Goal: Information Seeking & Learning: Learn about a topic

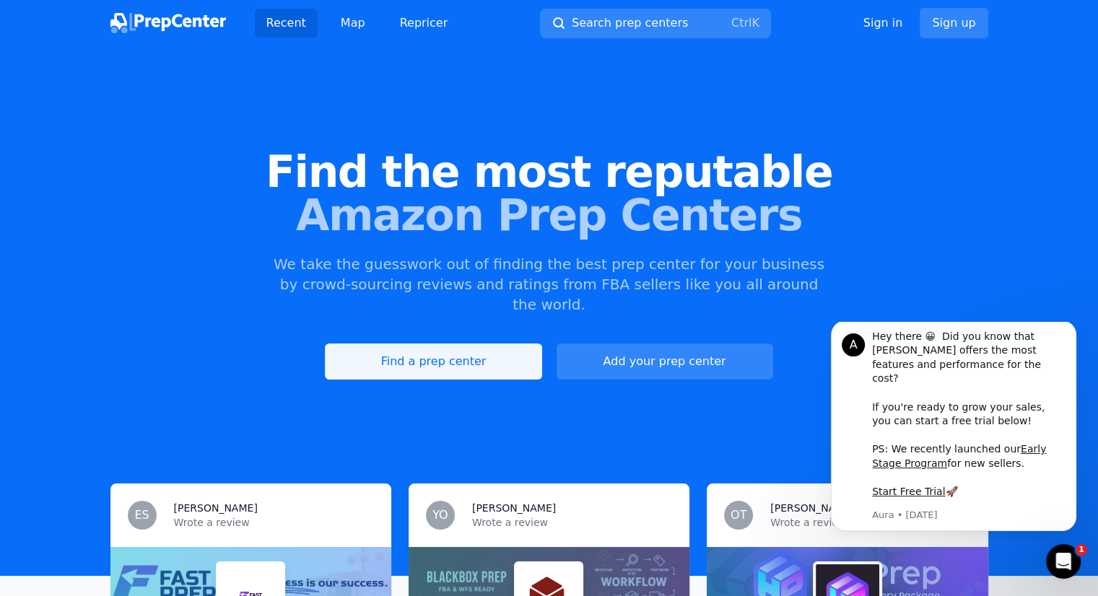
click at [466, 345] on link "Find a prep center" at bounding box center [433, 362] width 217 height 36
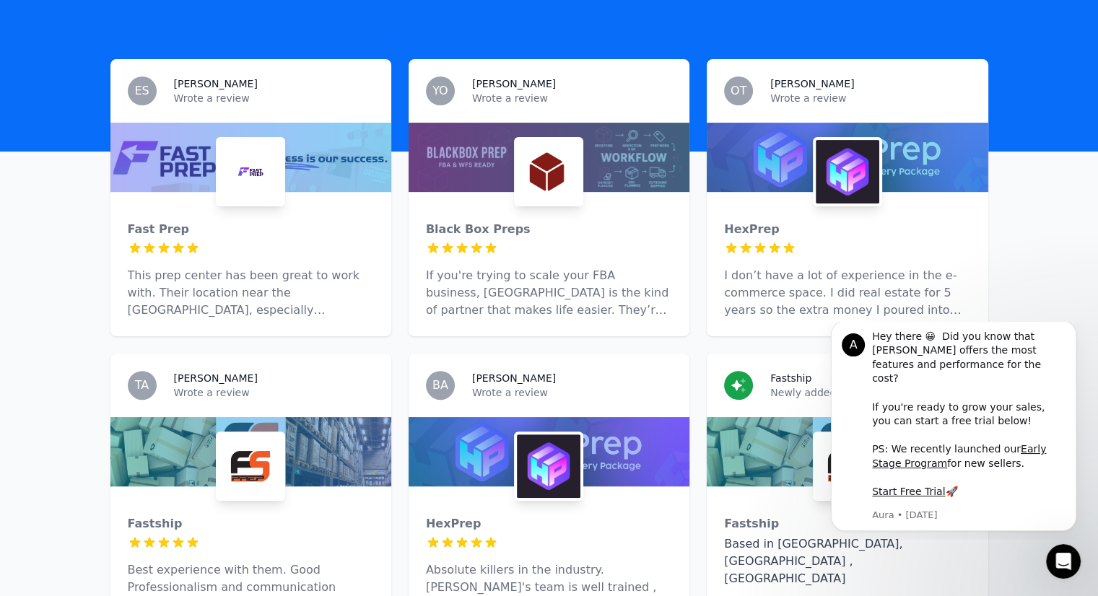
scroll to position [427, 0]
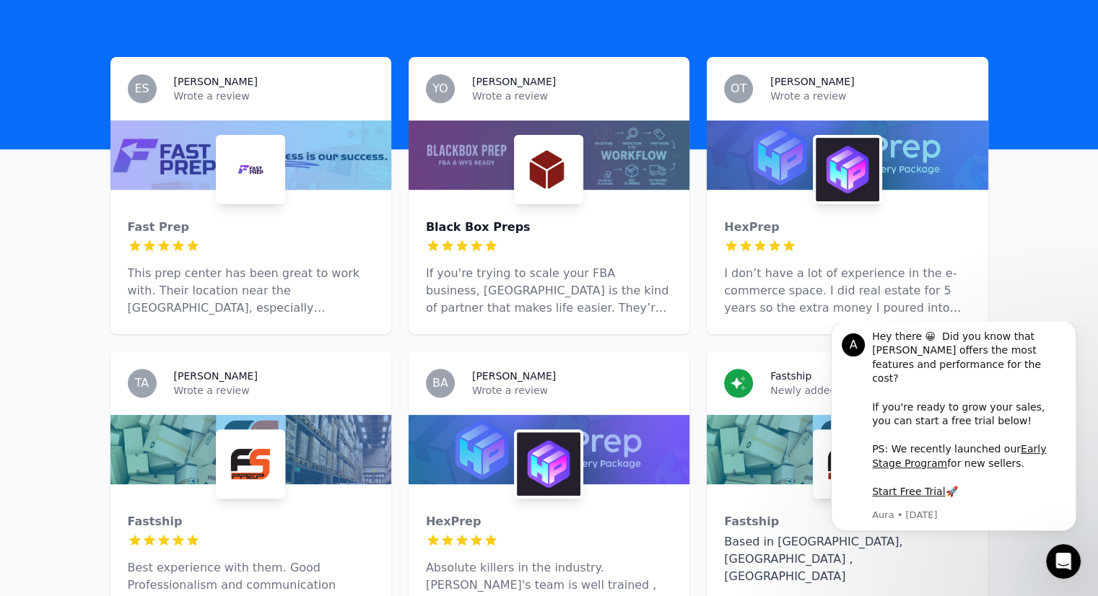
click at [479, 219] on div "Black Box Preps" at bounding box center [549, 227] width 246 height 17
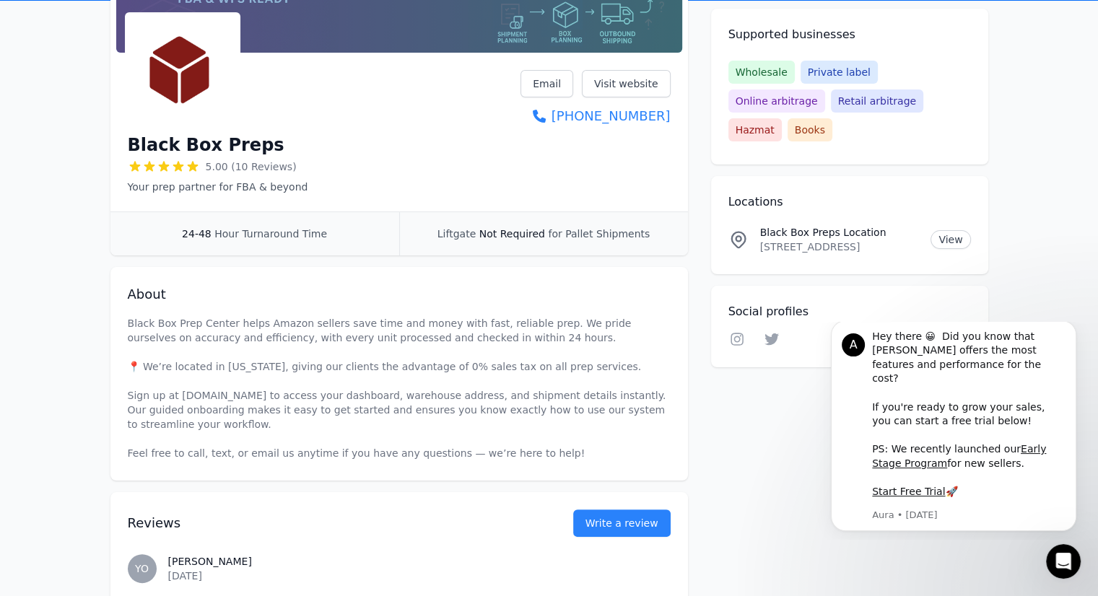
scroll to position [185, 0]
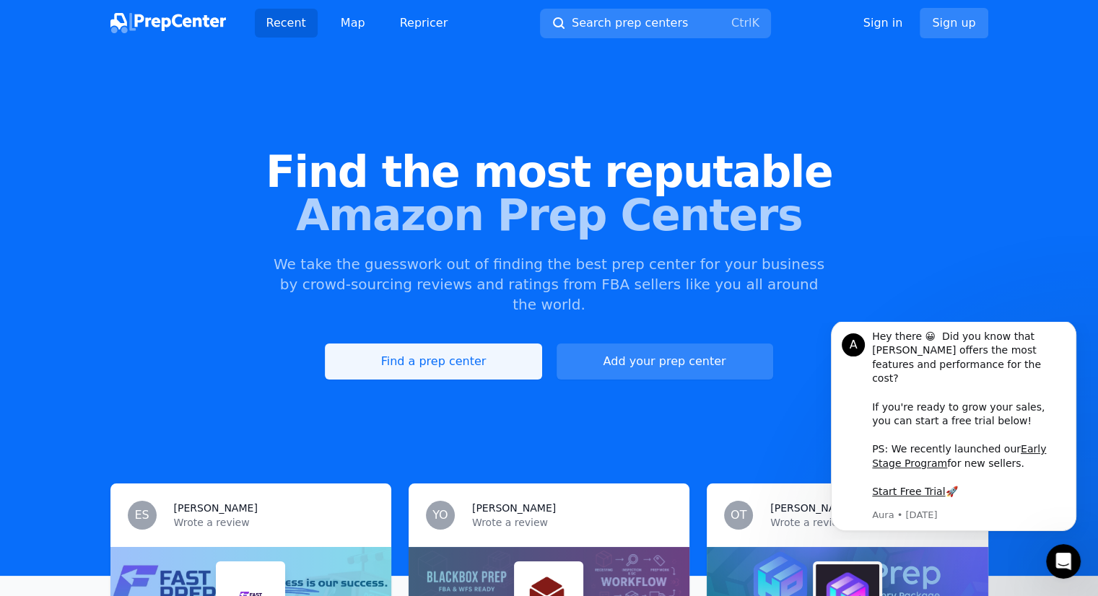
click at [471, 348] on link "Find a prep center" at bounding box center [433, 362] width 217 height 36
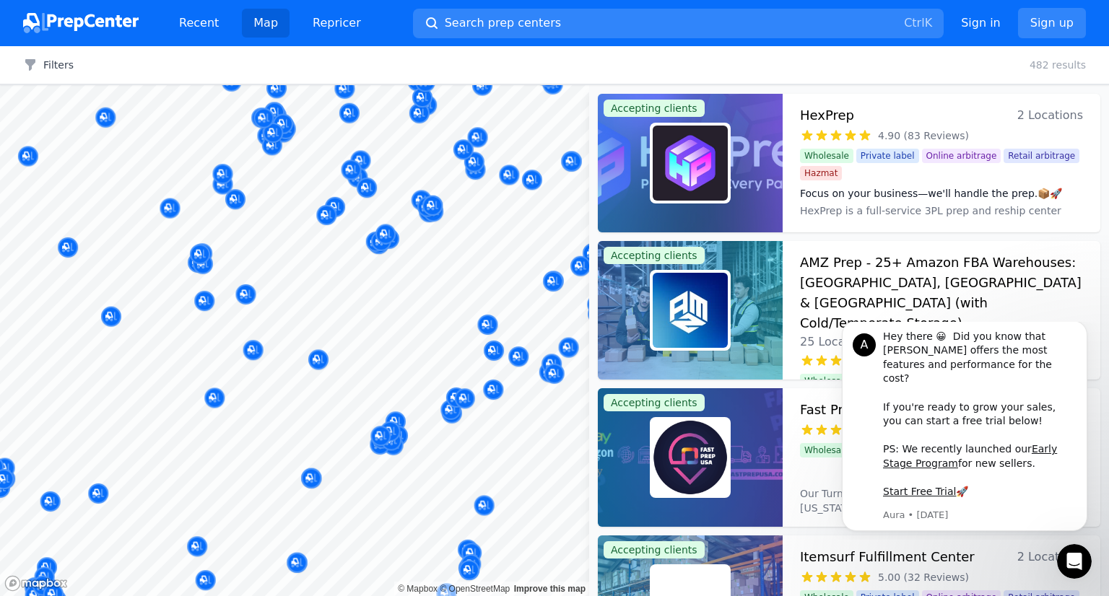
click at [397, 331] on body "Recent Map Repricer Search prep centers Ctrl K Open main menu Sign in Sign up F…" at bounding box center [554, 298] width 1109 height 596
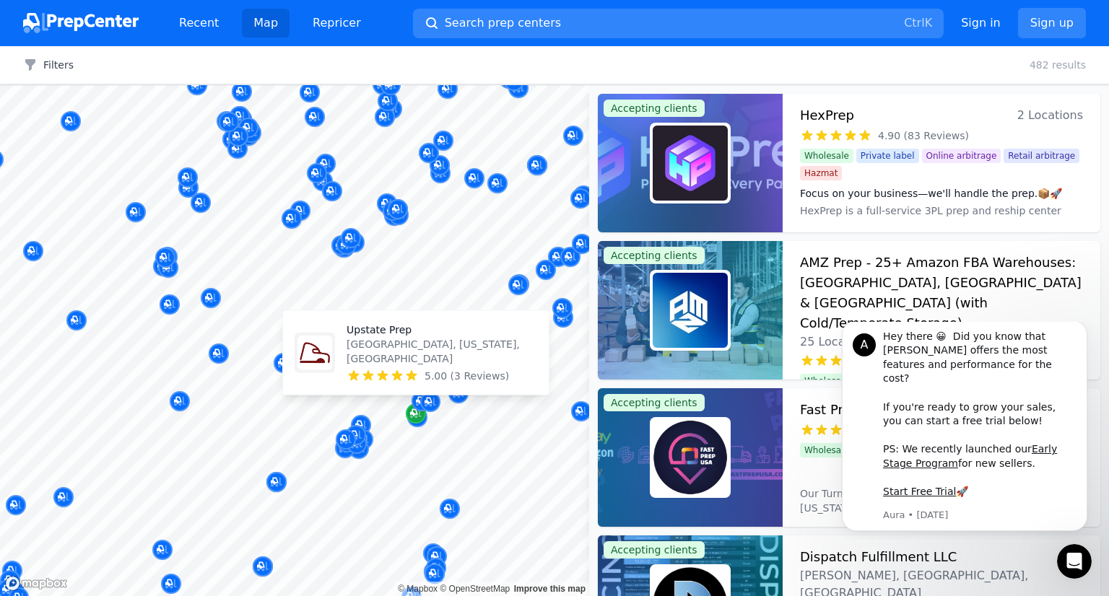
click at [412, 419] on icon "Map marker" at bounding box center [416, 413] width 12 height 14
click at [367, 337] on p "Upstate Prep" at bounding box center [441, 330] width 191 height 14
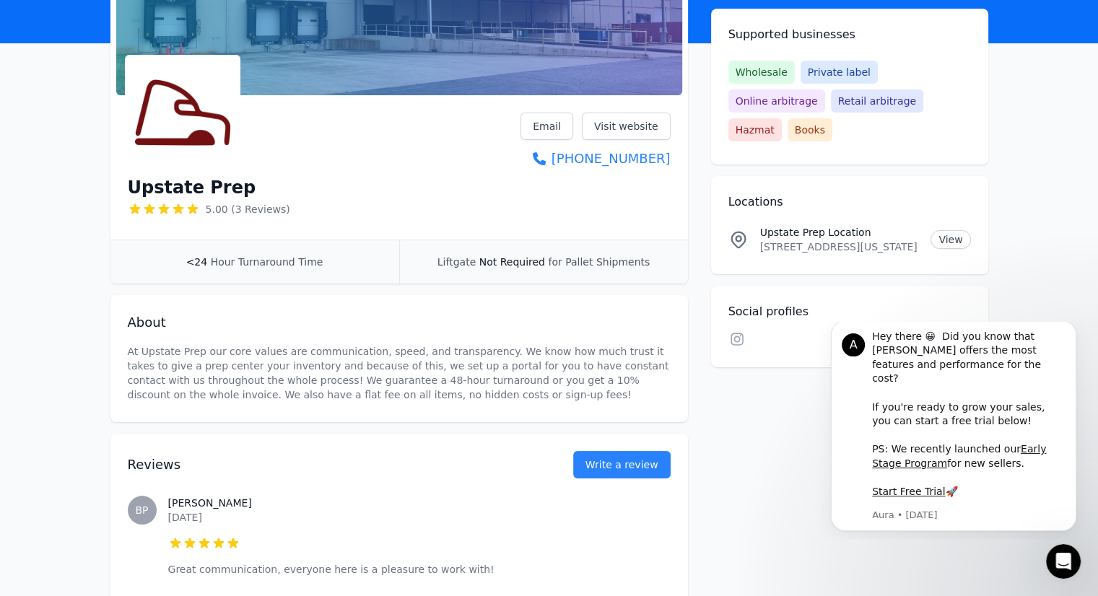
scroll to position [139, 0]
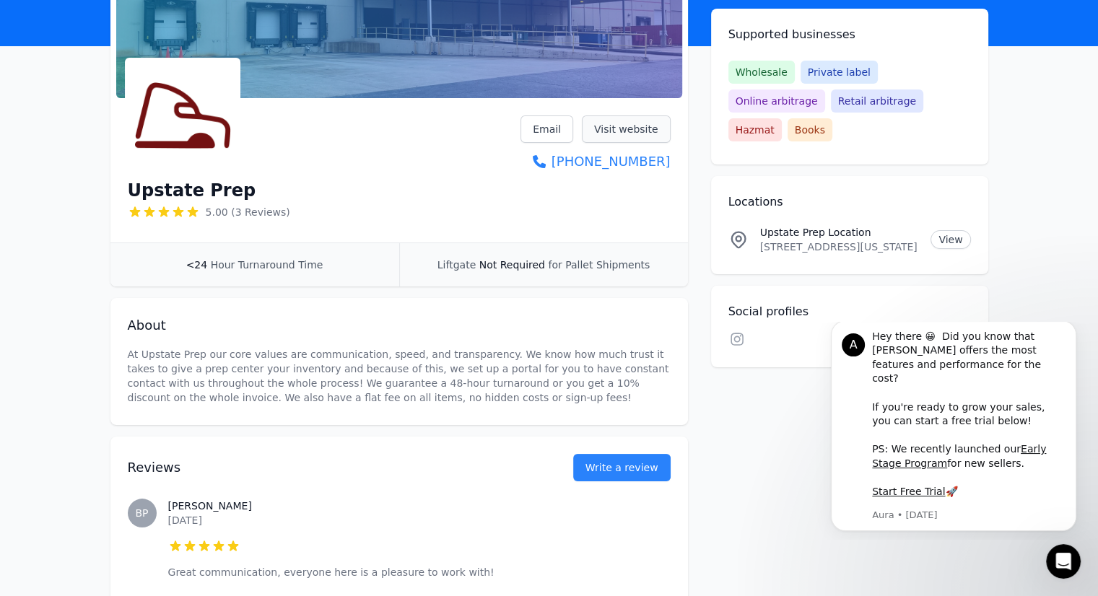
click at [624, 128] on link "Visit website" at bounding box center [626, 128] width 89 height 27
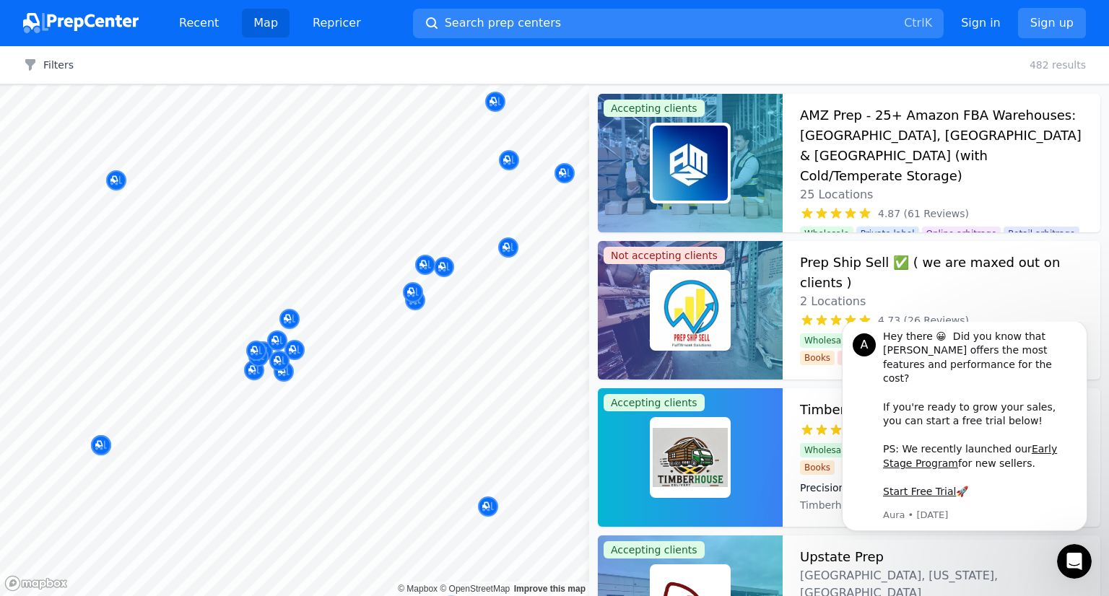
click at [406, 463] on body "Recent Map Repricer Search prep centers Ctrl K Open main menu Sign in Sign up F…" at bounding box center [554, 298] width 1109 height 596
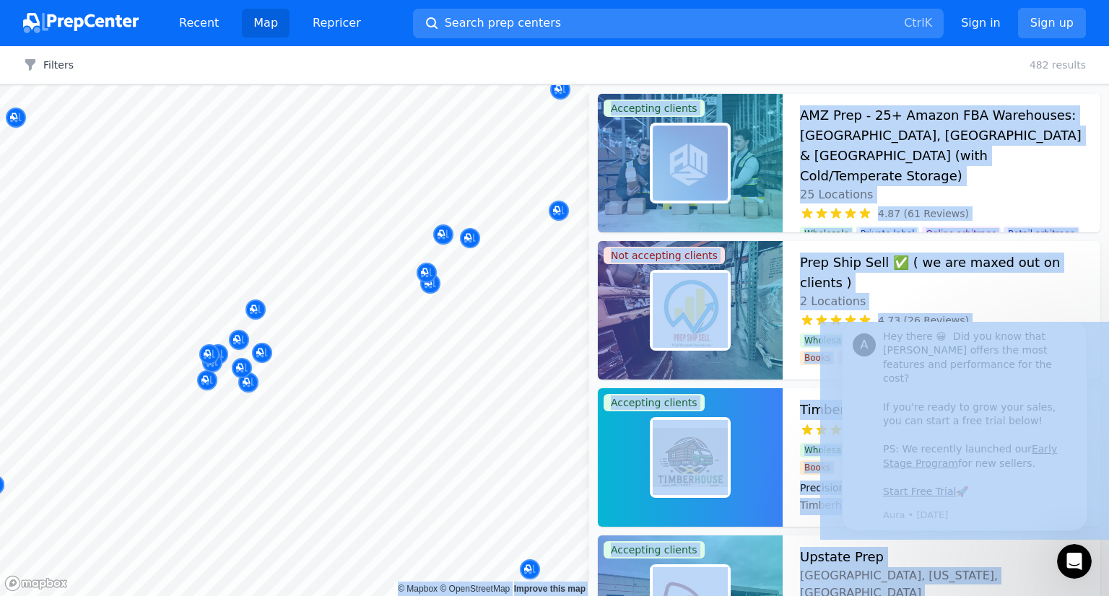
click at [458, 382] on div at bounding box center [507, 383] width 277 height 12
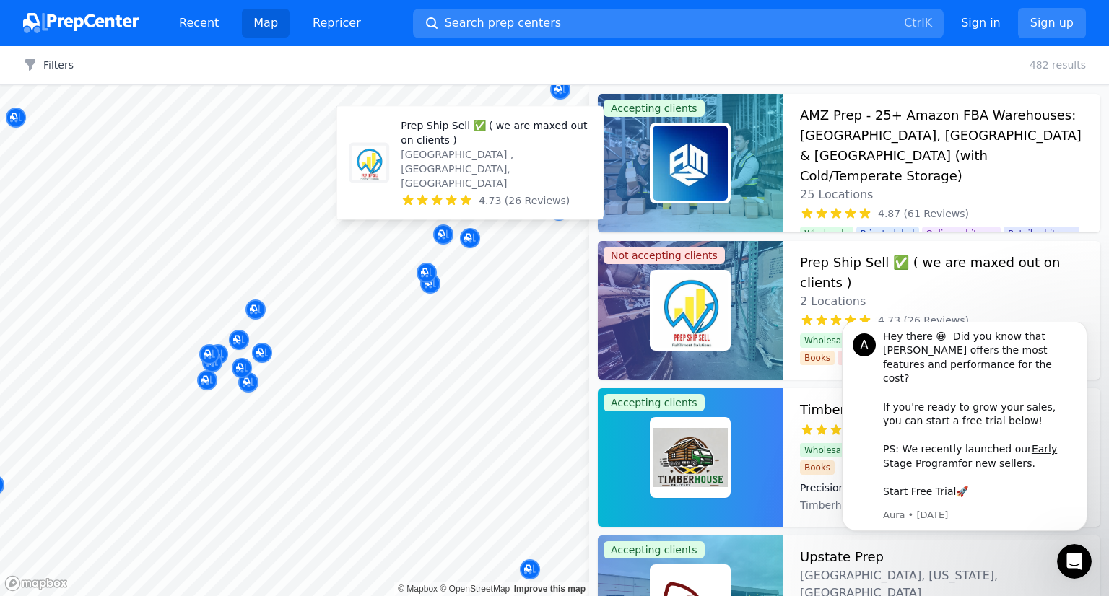
click at [465, 147] on p "Prep Ship Sell ✅ ( we are maxed out on clients )" at bounding box center [496, 132] width 191 height 29
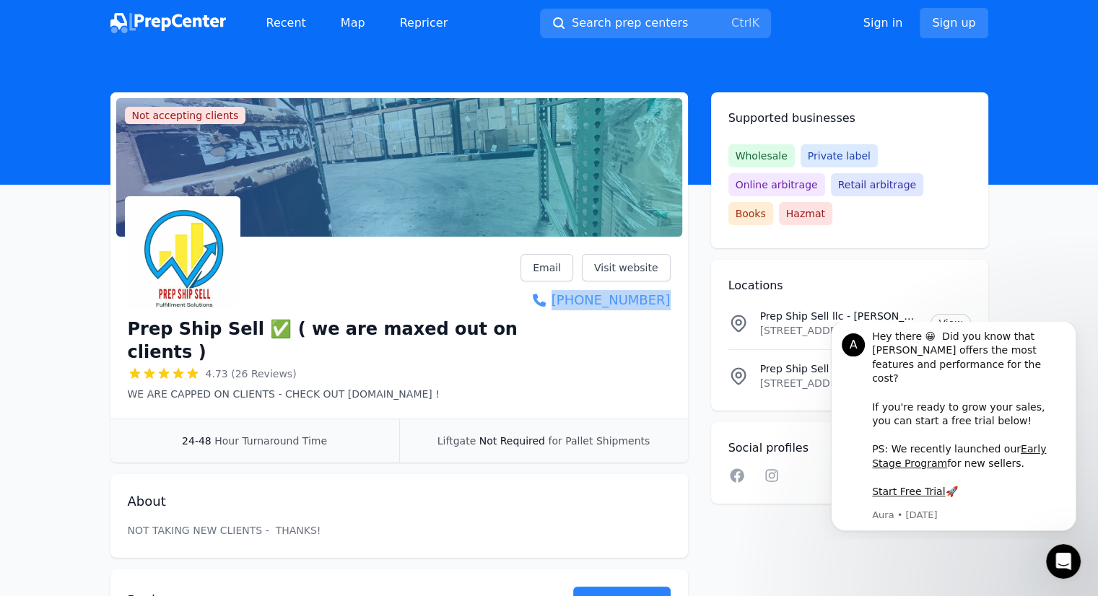
drag, startPoint x: 676, startPoint y: 302, endPoint x: 668, endPoint y: 300, distance: 7.8
click at [668, 300] on div "Prep Ship Sell ✅ ( we are maxed out on clients ) 4.73 (26 Reviews) WE ARE CAPPE…" at bounding box center [398, 331] width 577 height 176
copy link "(803) 610-8466"
click at [629, 258] on link "Visit website" at bounding box center [626, 267] width 89 height 27
drag, startPoint x: 417, startPoint y: 370, endPoint x: 329, endPoint y: 374, distance: 88.2
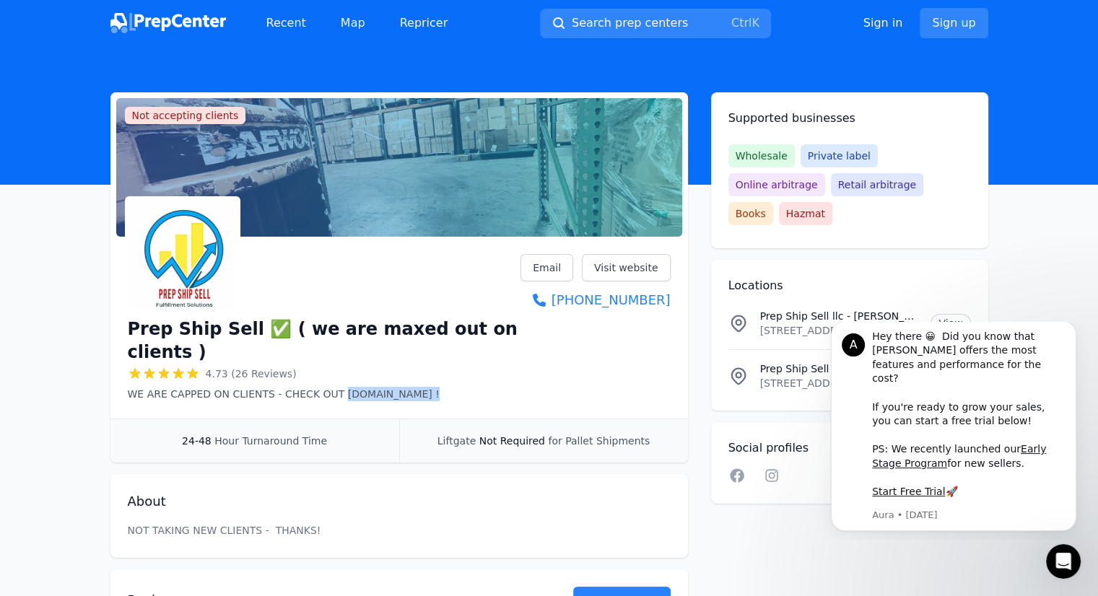
click at [329, 387] on p "WE ARE CAPPED ON CLIENTS - CHECK OUT UPSTATEPREP.COM !" at bounding box center [324, 394] width 393 height 14
click at [1070, 327] on icon "Dismiss notification" at bounding box center [1071, 324] width 5 height 5
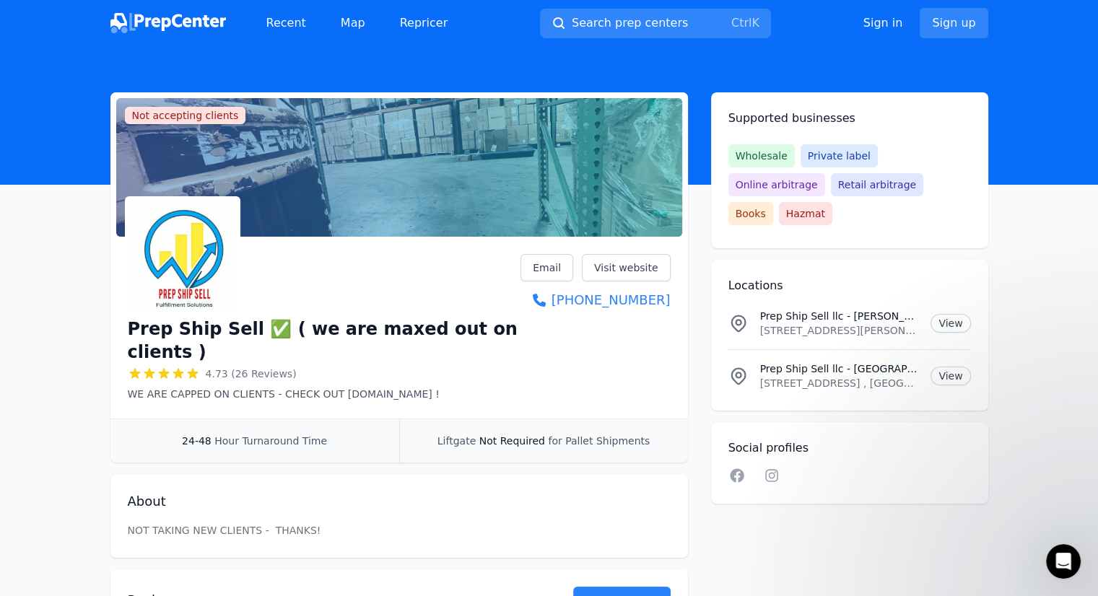
click at [673, 304] on div "Prep Ship Sell ✅ ( we are maxed out on clients ) 4.73 (26 Reviews) WE ARE CAPPE…" at bounding box center [398, 331] width 577 height 176
drag, startPoint x: 676, startPoint y: 301, endPoint x: 668, endPoint y: 302, distance: 8.0
click at [668, 302] on div "Prep Ship Sell ✅ ( we are maxed out on clients ) 4.73 (26 Reviews) WE ARE CAPPE…" at bounding box center [398, 331] width 577 height 176
copy link "(803) 610-8466"
click at [641, 270] on link "Visit website" at bounding box center [626, 267] width 89 height 27
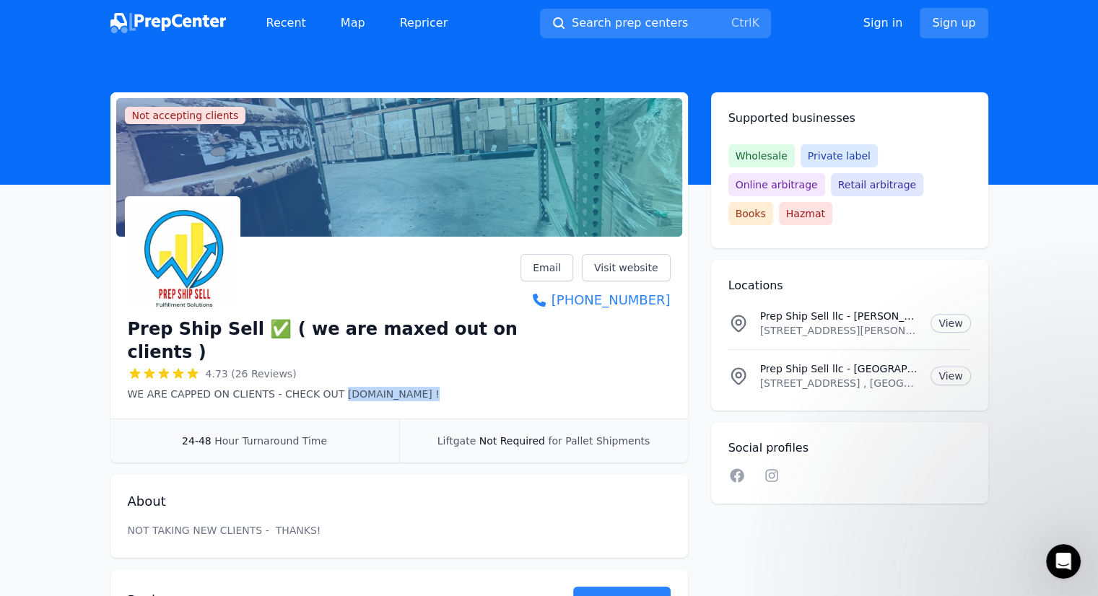
drag, startPoint x: 331, startPoint y: 372, endPoint x: 413, endPoint y: 373, distance: 81.6
click at [413, 387] on p "WE ARE CAPPED ON CLIENTS - CHECK OUT UPSTATEPREP.COM !" at bounding box center [324, 394] width 393 height 14
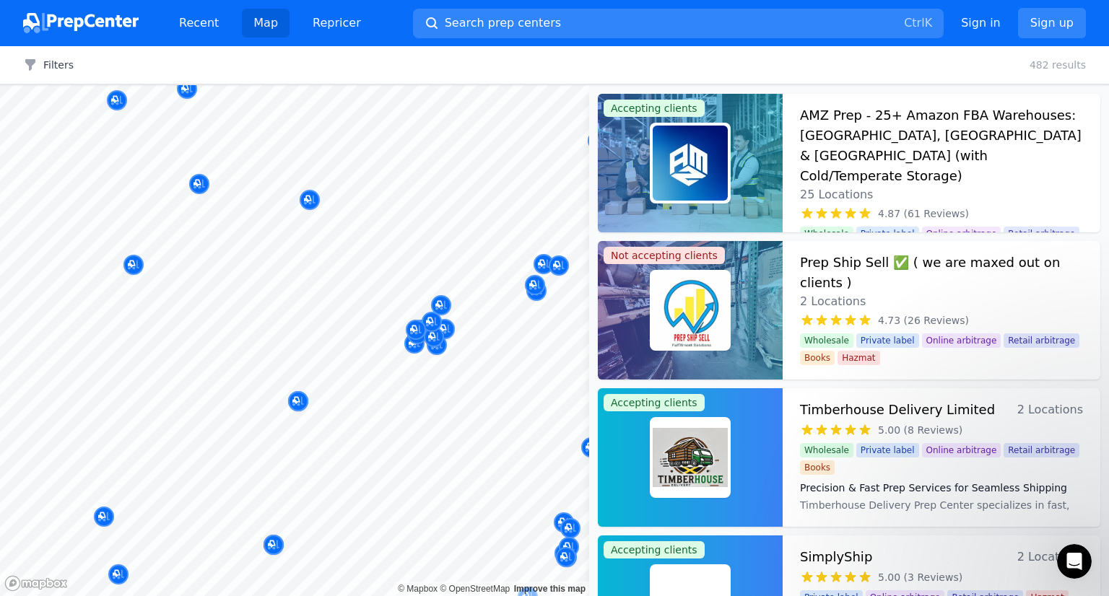
click at [172, 346] on body "Recent Map Repricer Search prep centers Ctrl K Open main menu Sign in Sign up F…" at bounding box center [554, 298] width 1109 height 596
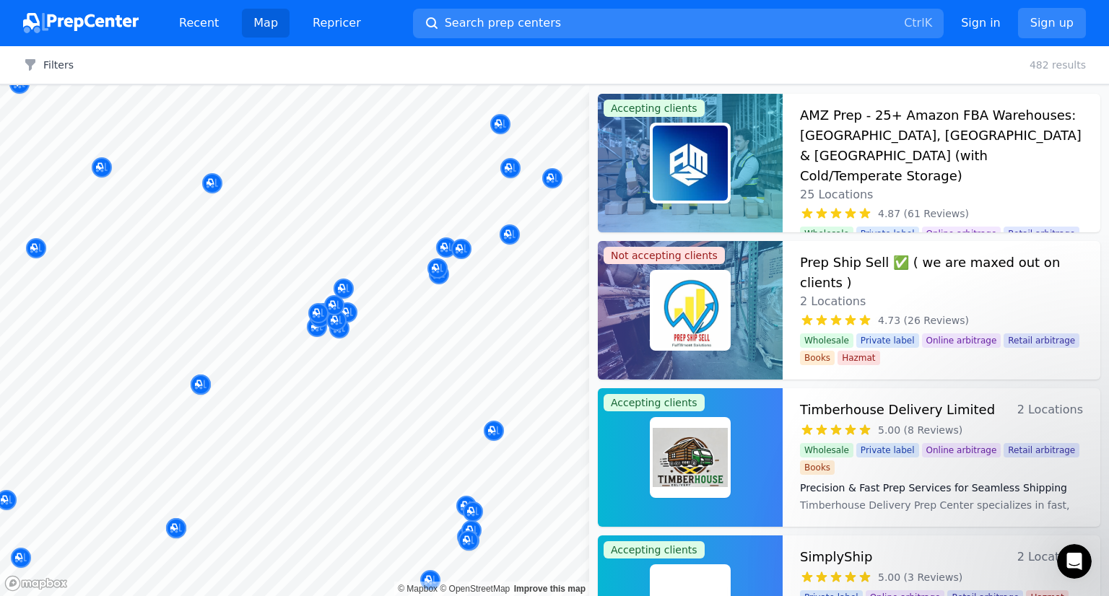
drag, startPoint x: 482, startPoint y: 310, endPoint x: 442, endPoint y: 320, distance: 41.8
click at [442, 320] on body "Recent Map Repricer Search prep centers Ctrl K Open main menu Sign in Sign up F…" at bounding box center [554, 298] width 1109 height 596
click at [507, 228] on div at bounding box center [461, 233] width 277 height 12
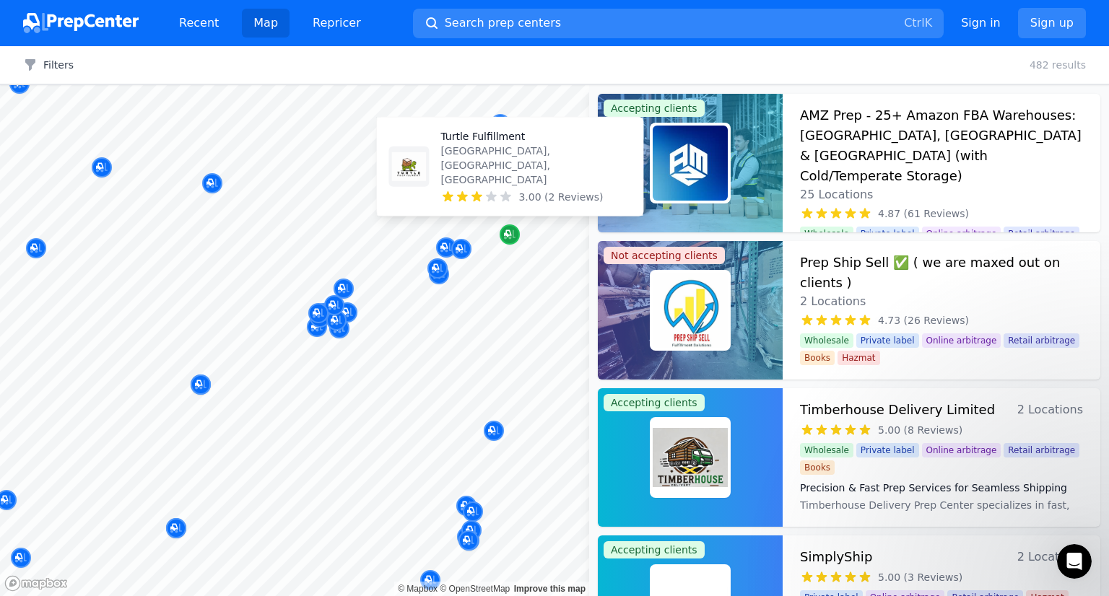
click at [507, 240] on icon "Map marker" at bounding box center [510, 234] width 12 height 14
click at [509, 243] on div "Map marker" at bounding box center [510, 234] width 20 height 20
click at [486, 178] on p "Charlotte, NC, US" at bounding box center [535, 165] width 191 height 43
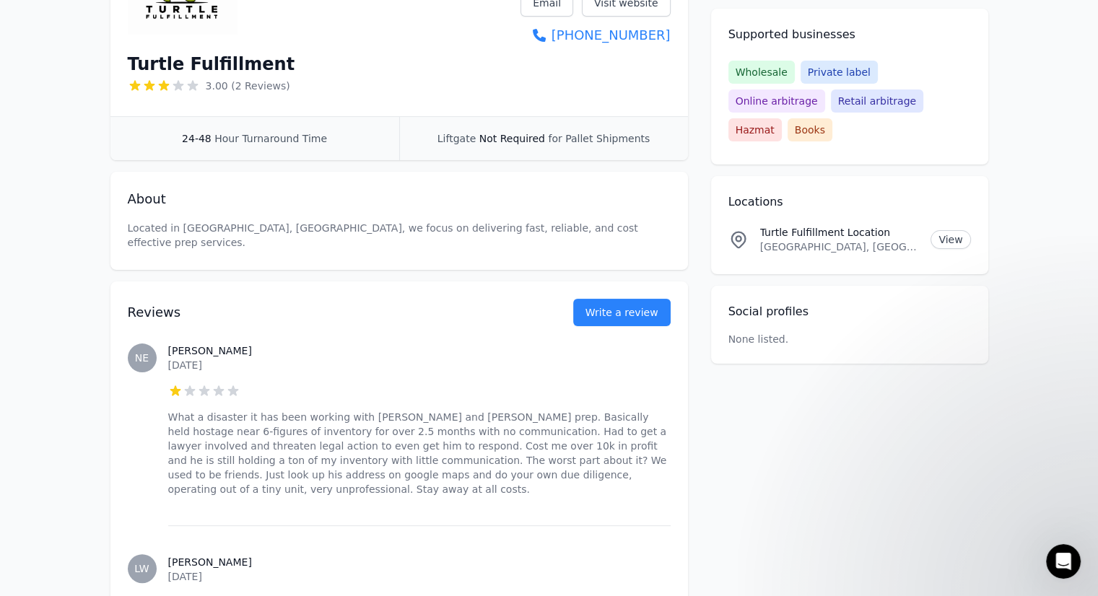
scroll to position [358, 0]
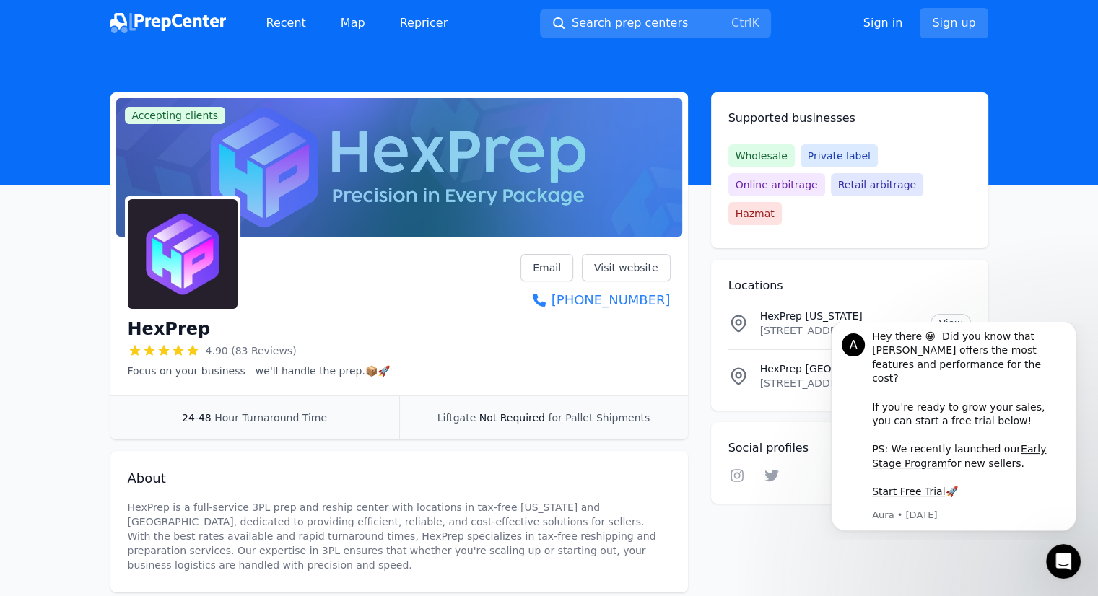
scroll to position [178, 0]
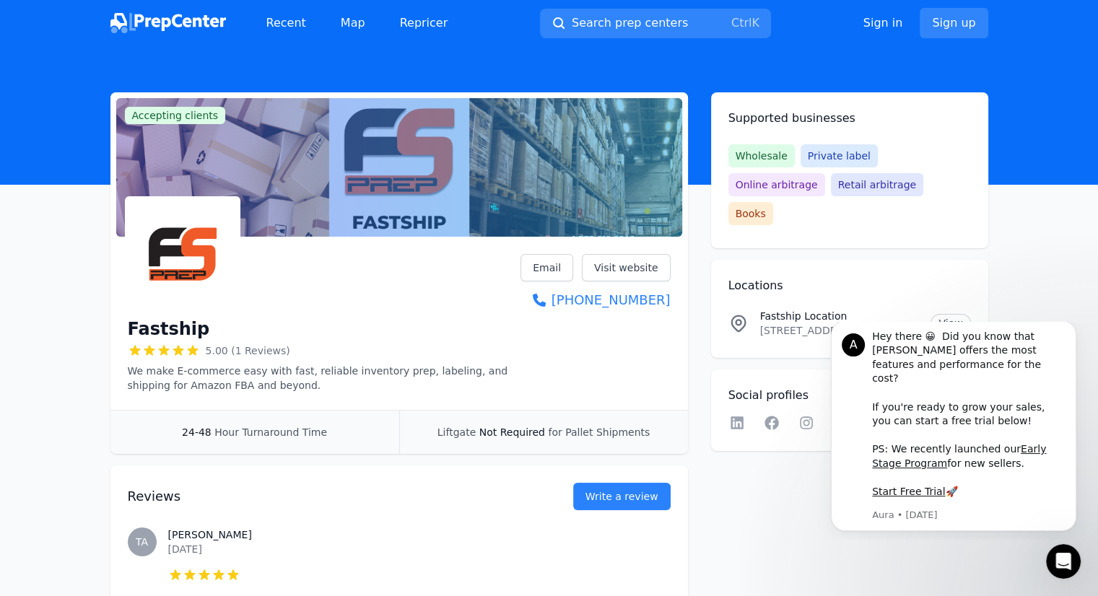
scroll to position [118, 0]
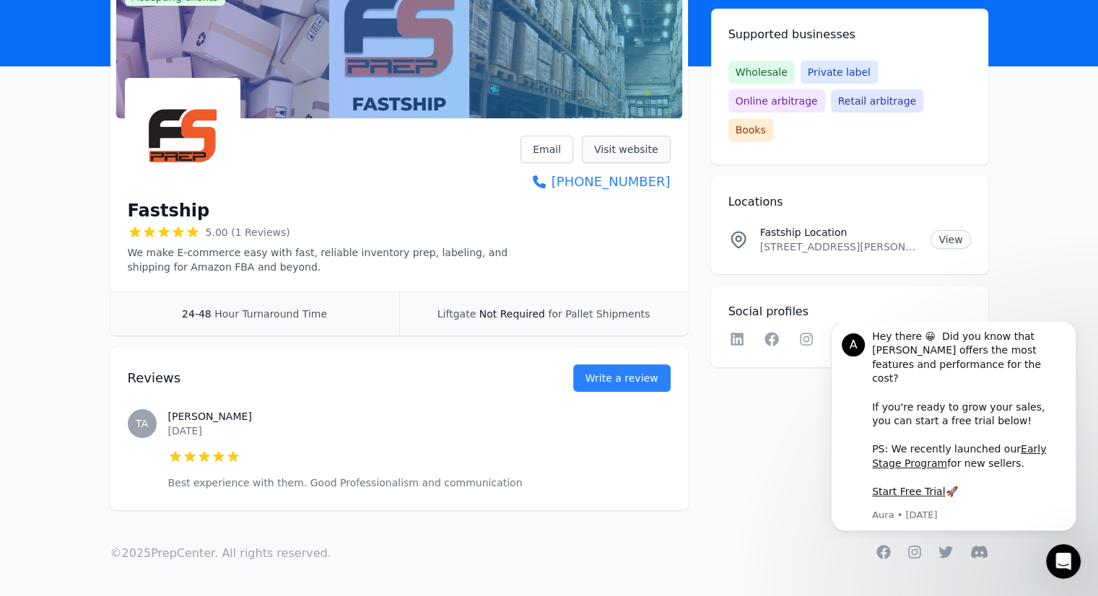
click at [622, 148] on link "Visit website" at bounding box center [626, 149] width 89 height 27
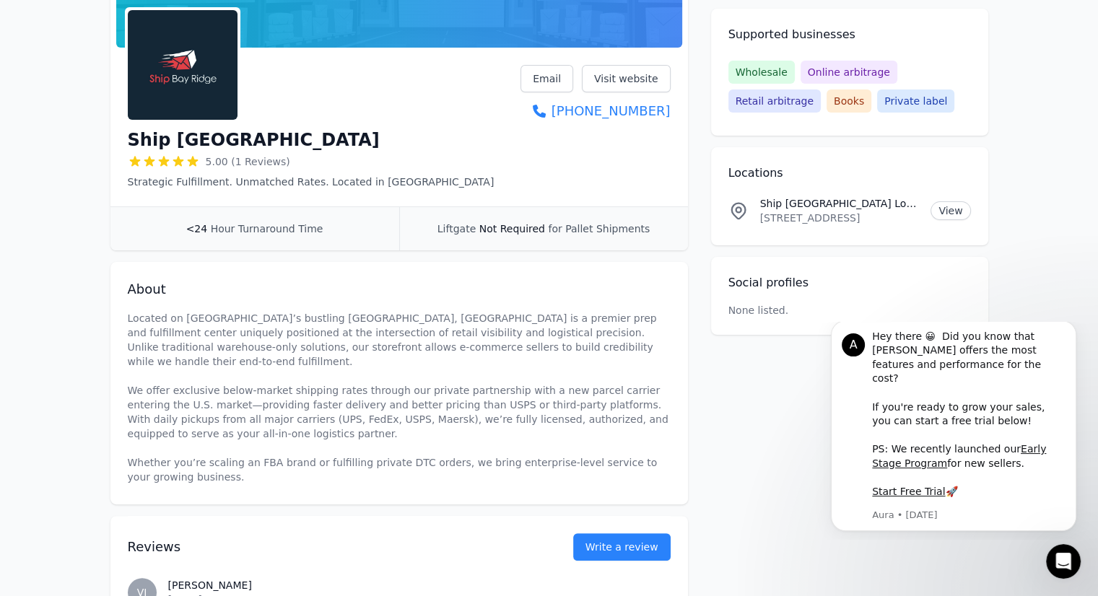
scroll to position [199, 0]
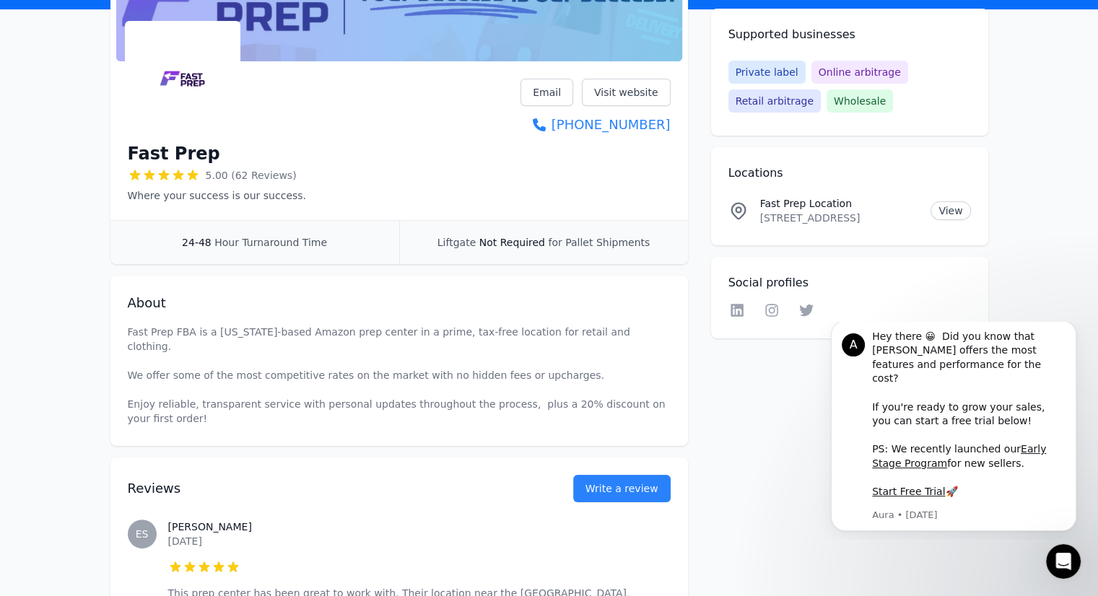
scroll to position [176, 0]
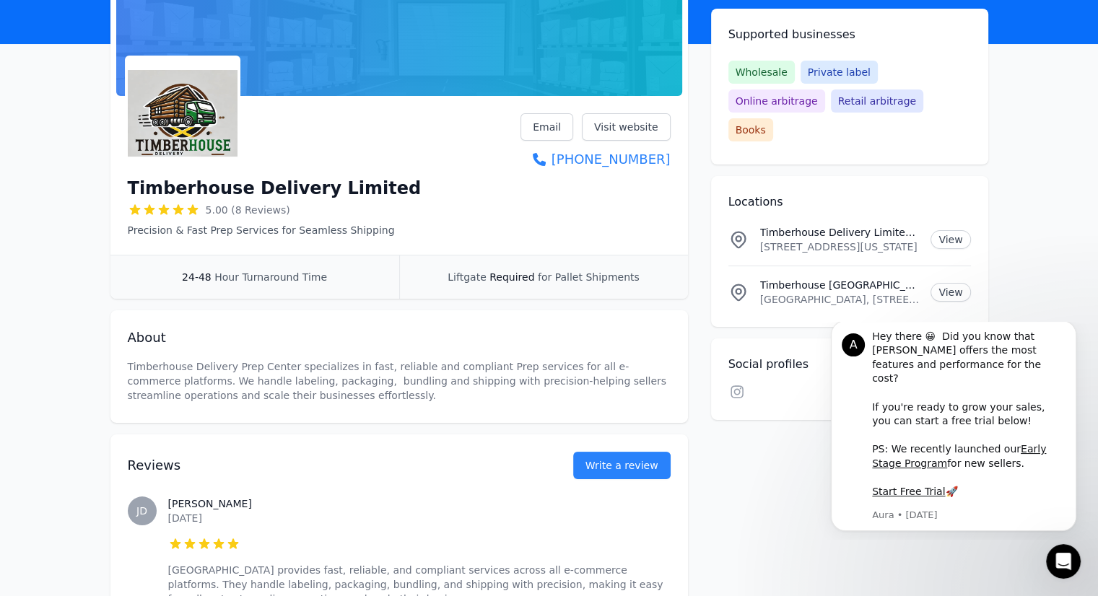
scroll to position [143, 0]
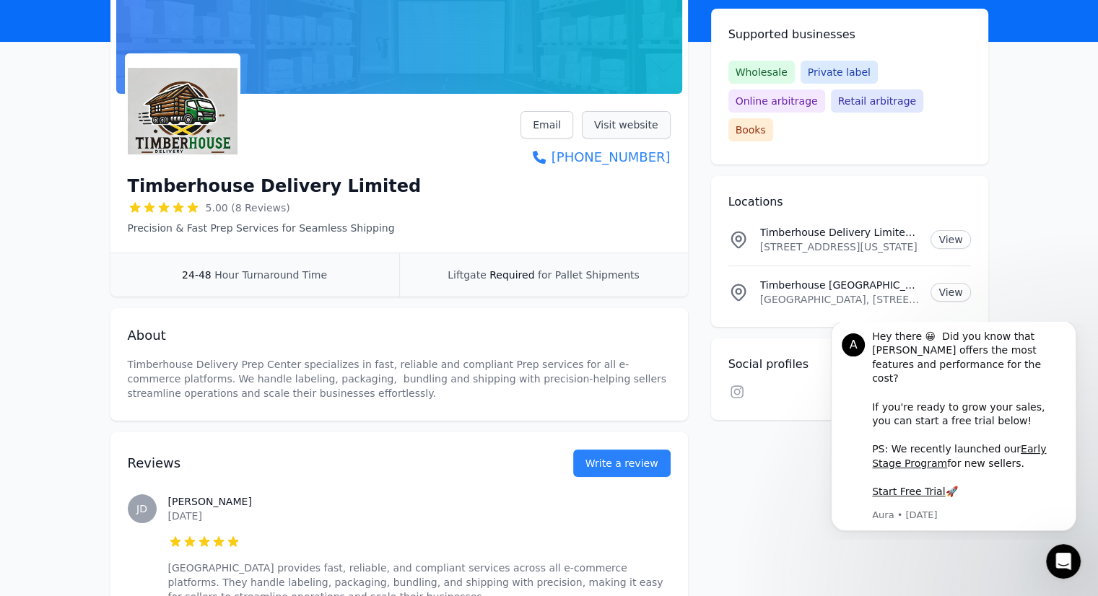
click at [613, 122] on link "Visit website" at bounding box center [626, 124] width 89 height 27
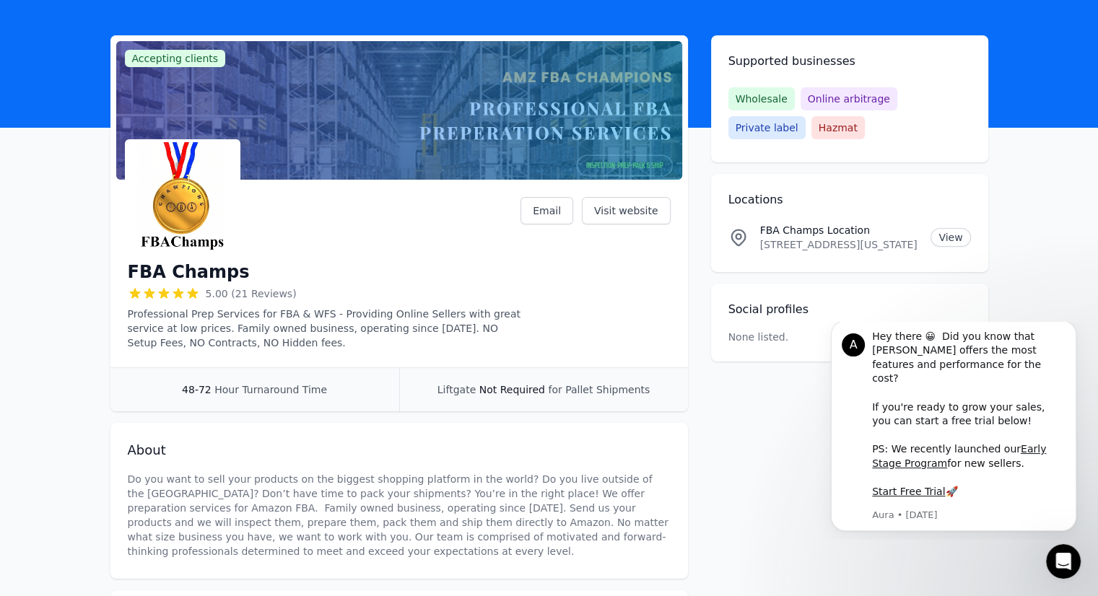
scroll to position [72, 0]
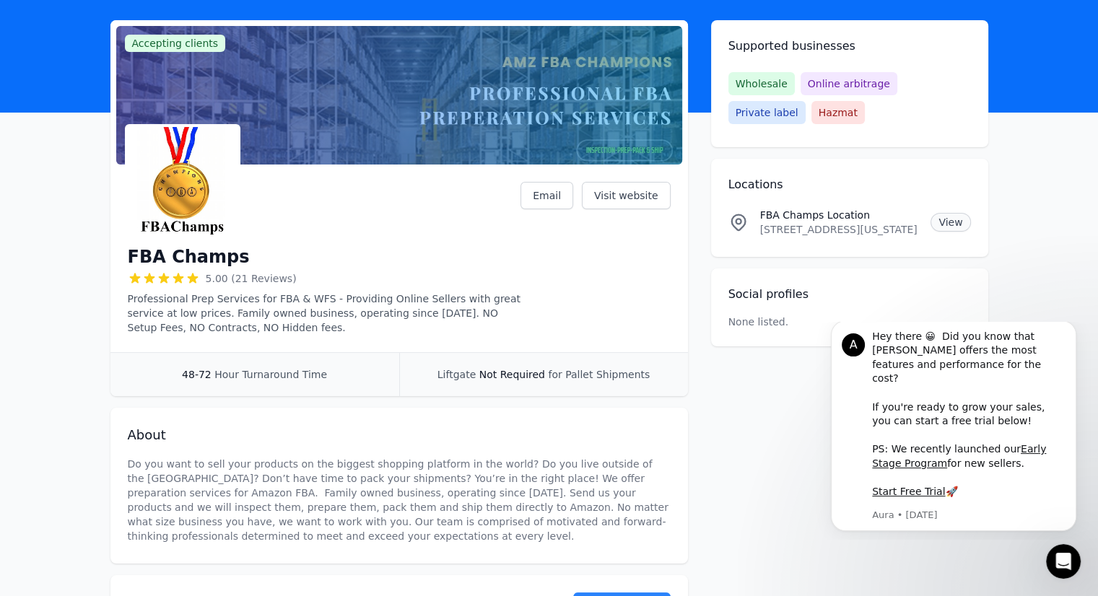
click at [938, 222] on link "View" at bounding box center [950, 222] width 40 height 19
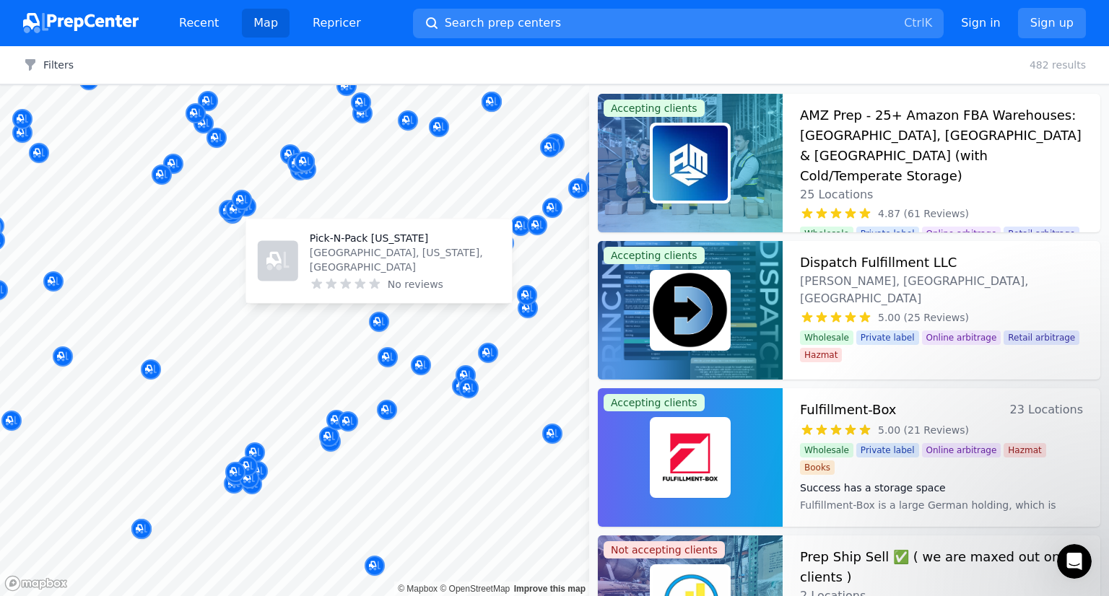
click at [339, 245] on p "Pick-N-Pack Montana" at bounding box center [405, 238] width 191 height 14
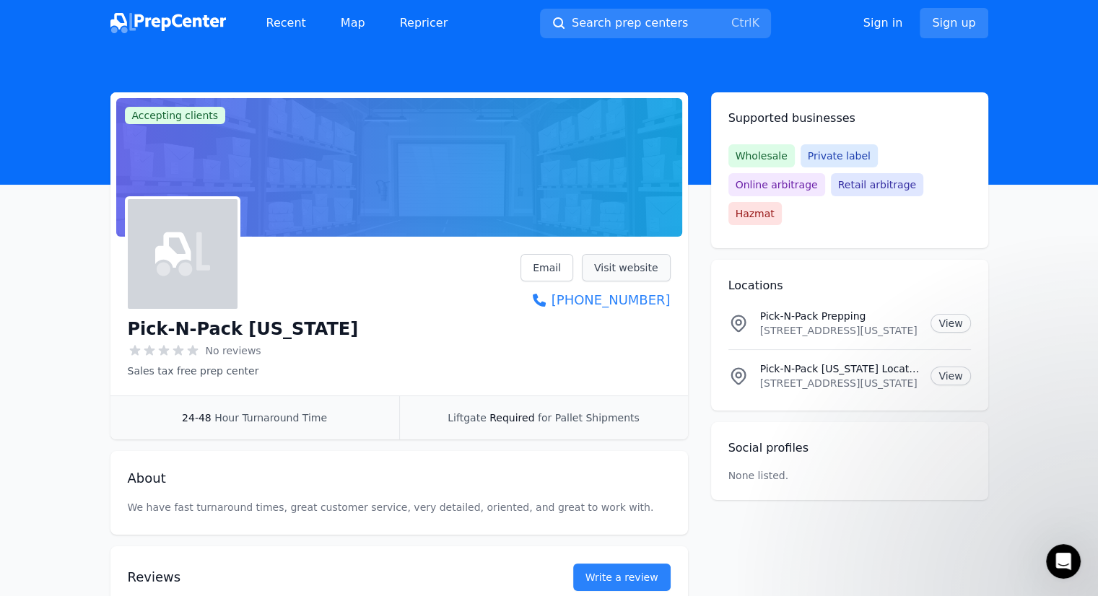
click at [602, 264] on link "Visit website" at bounding box center [626, 267] width 89 height 27
